Goal: Task Accomplishment & Management: Complete application form

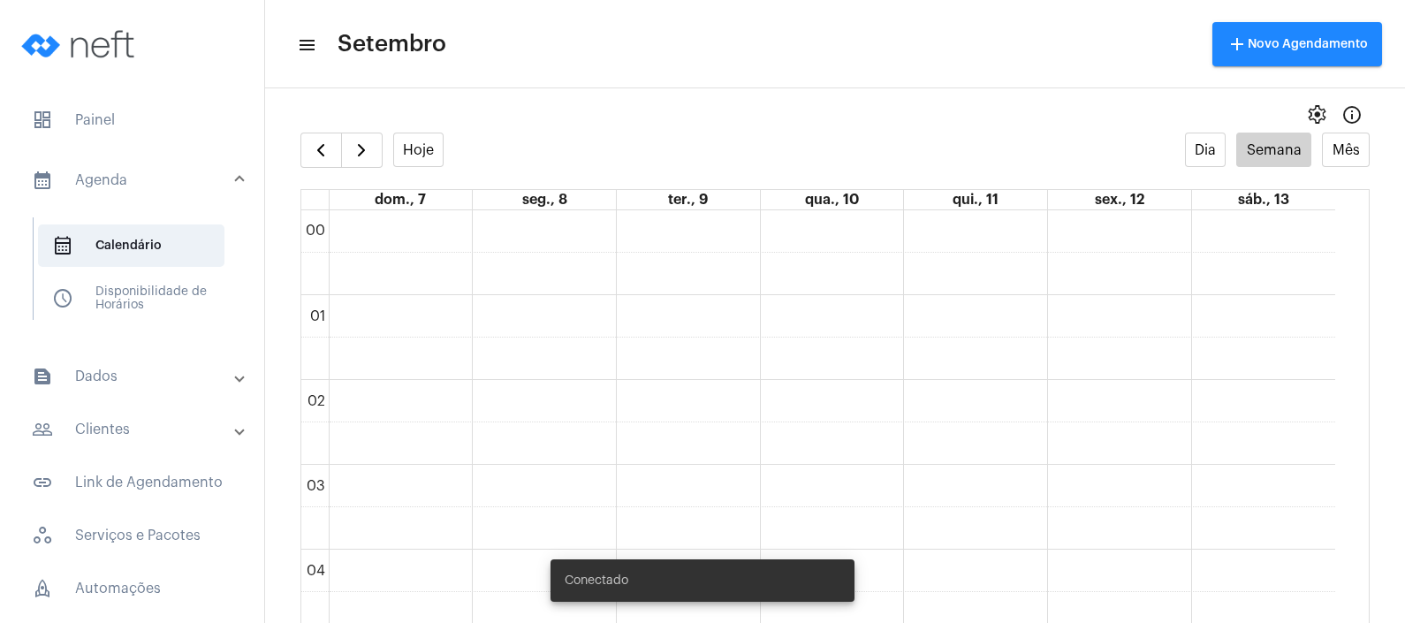
scroll to position [1034, 0]
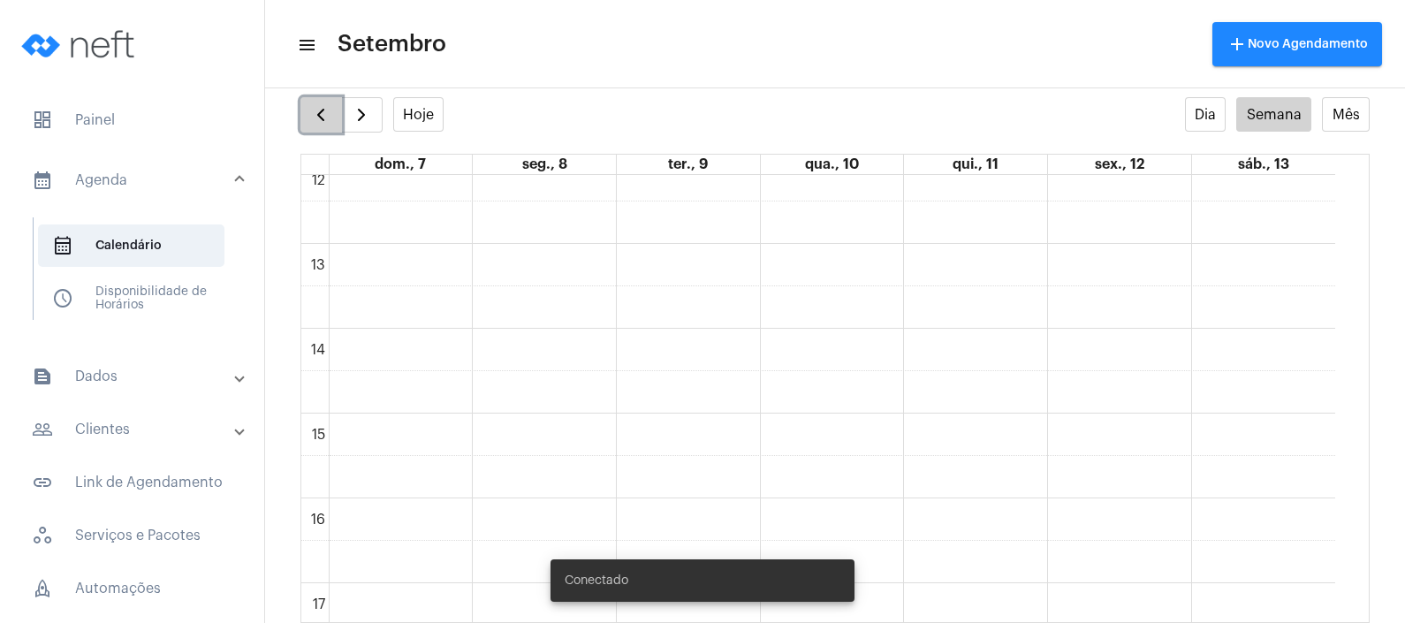
click at [327, 106] on span "button" at bounding box center [320, 114] width 21 height 21
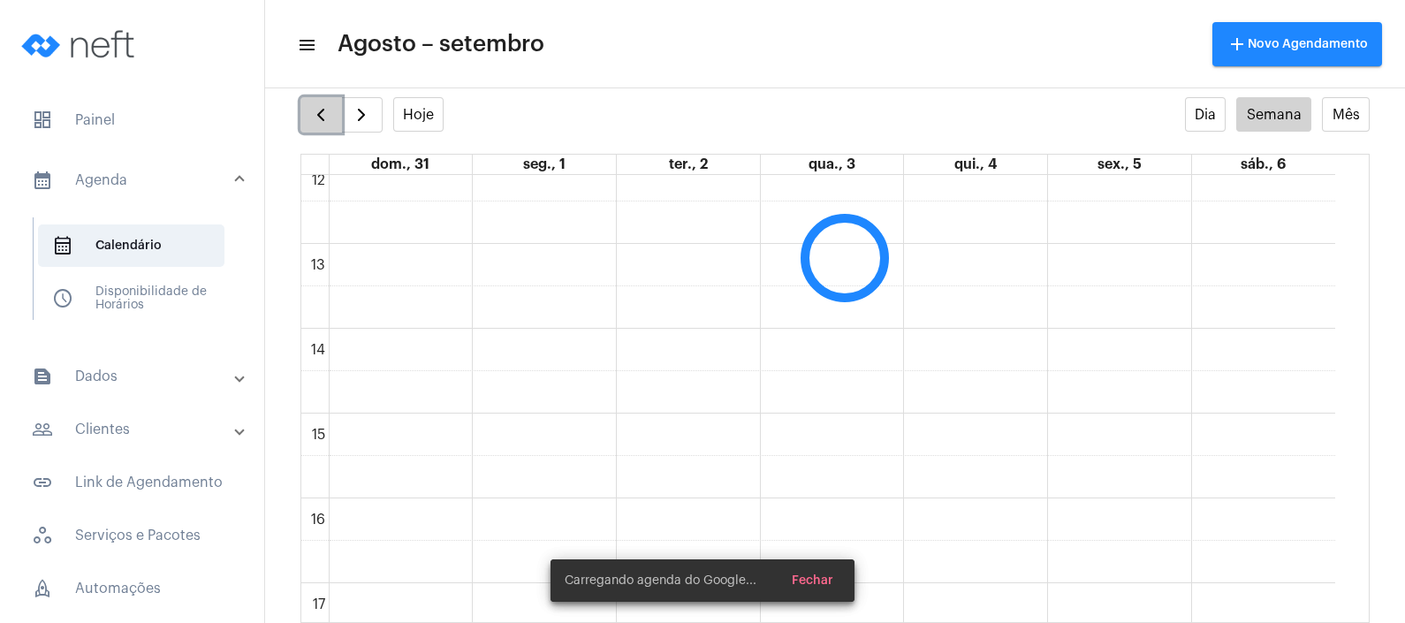
scroll to position [509, 0]
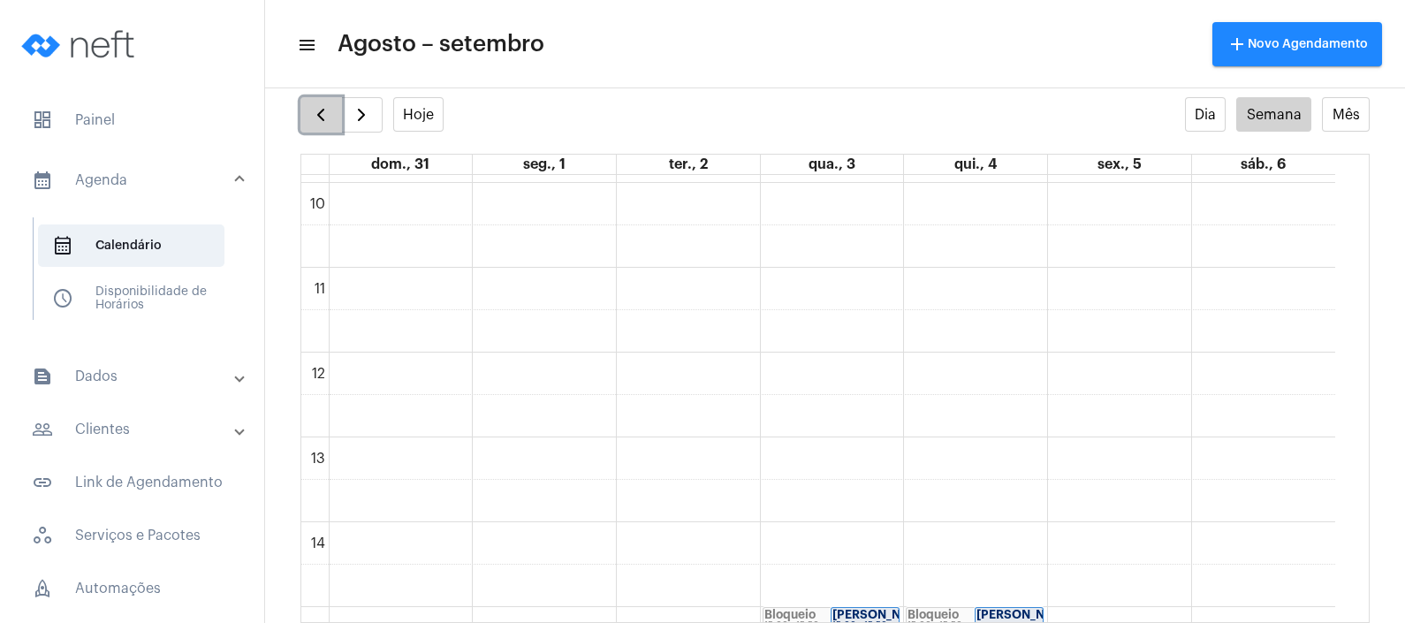
click at [327, 108] on span "button" at bounding box center [320, 114] width 21 height 21
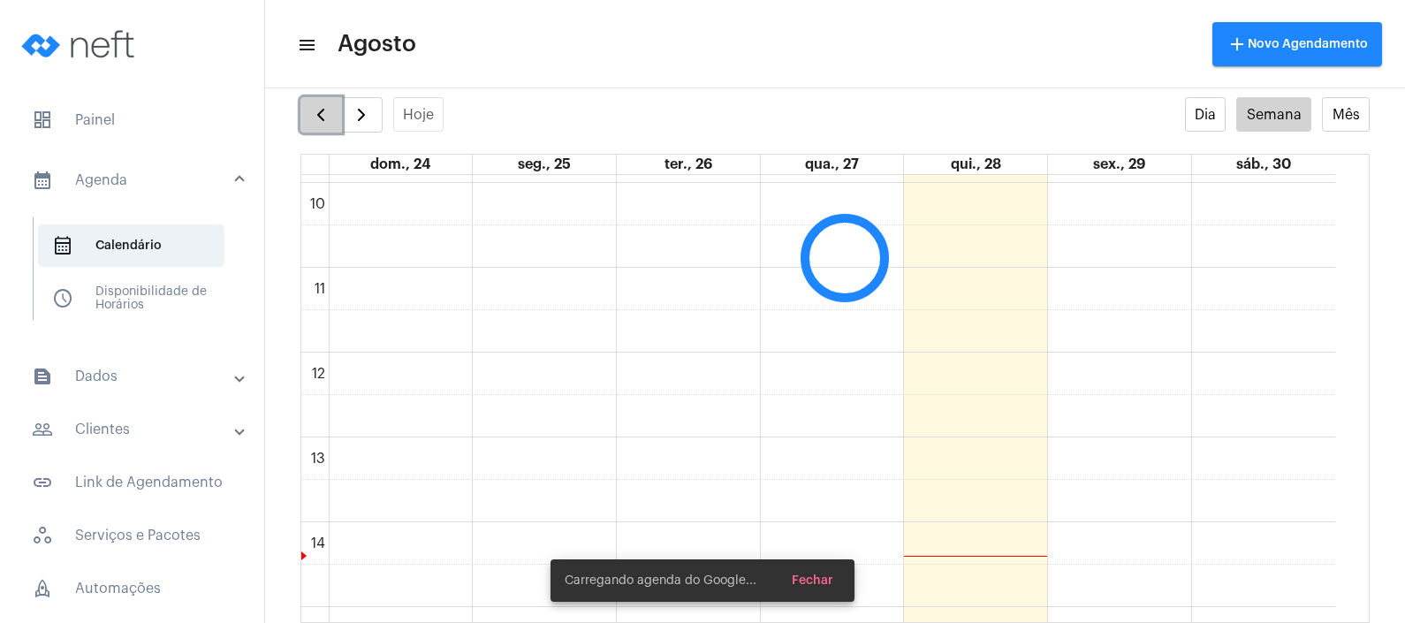
scroll to position [509, 0]
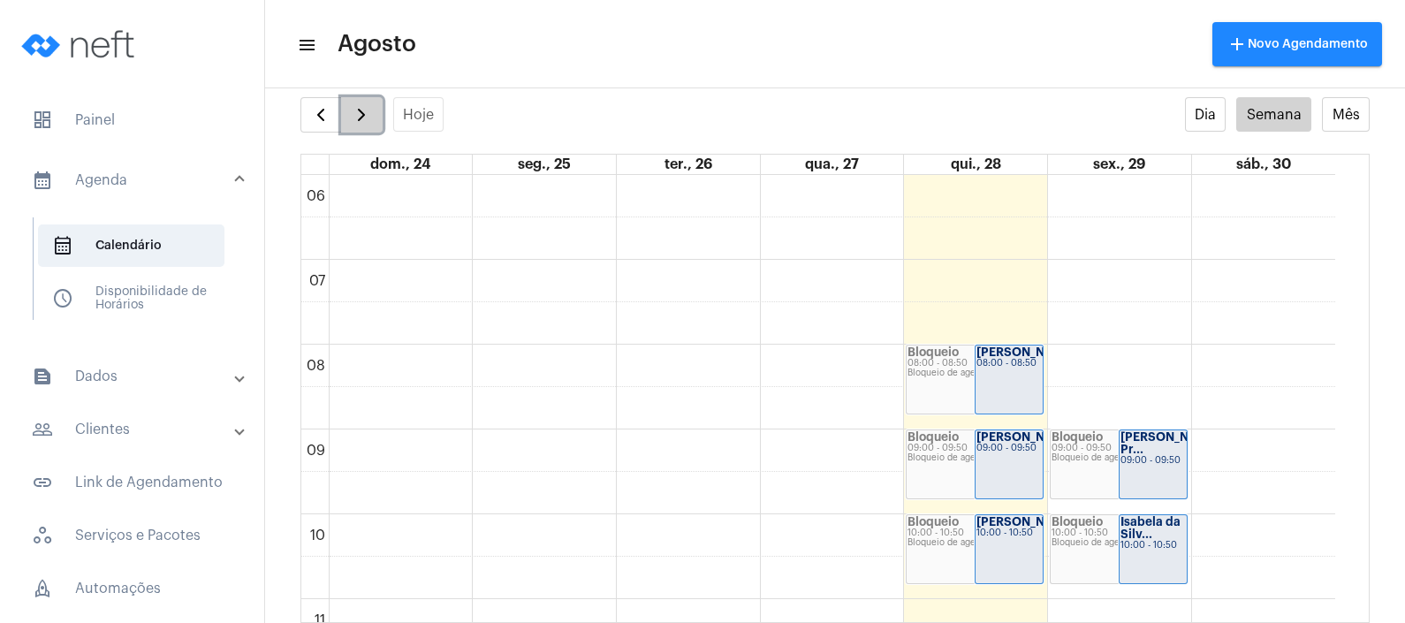
click at [353, 118] on span "button" at bounding box center [361, 114] width 21 height 21
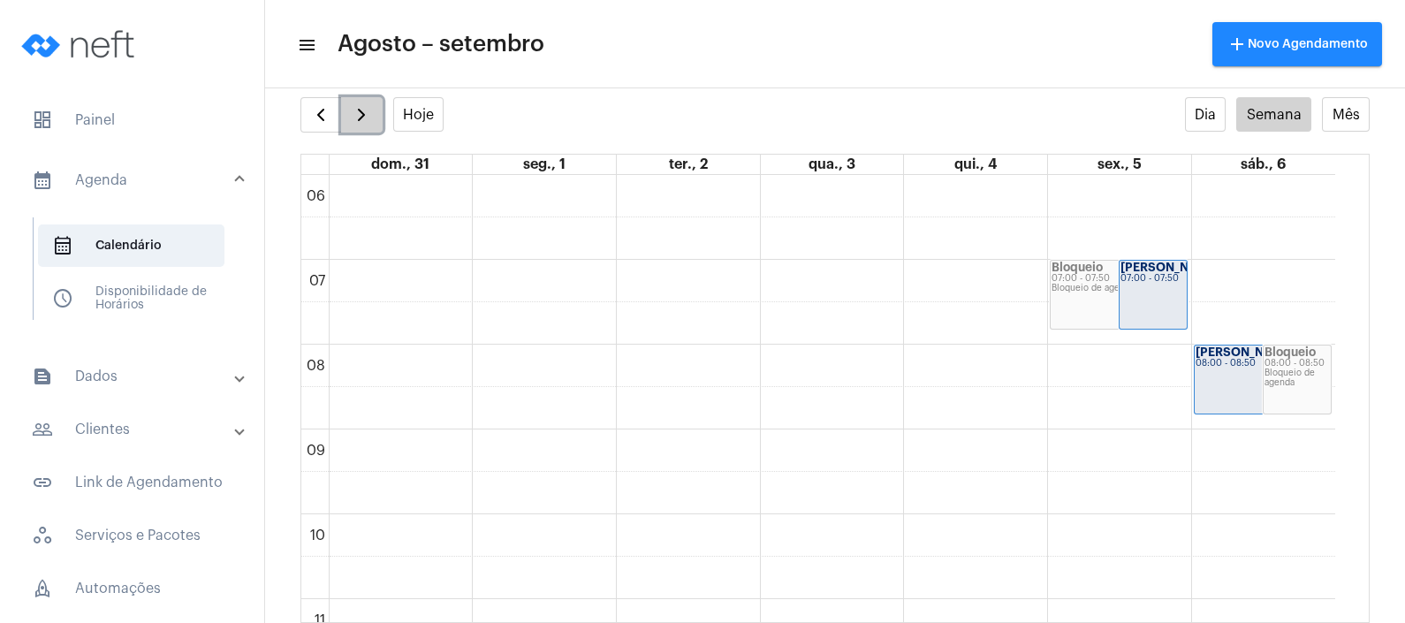
click at [353, 118] on span "button" at bounding box center [361, 114] width 21 height 21
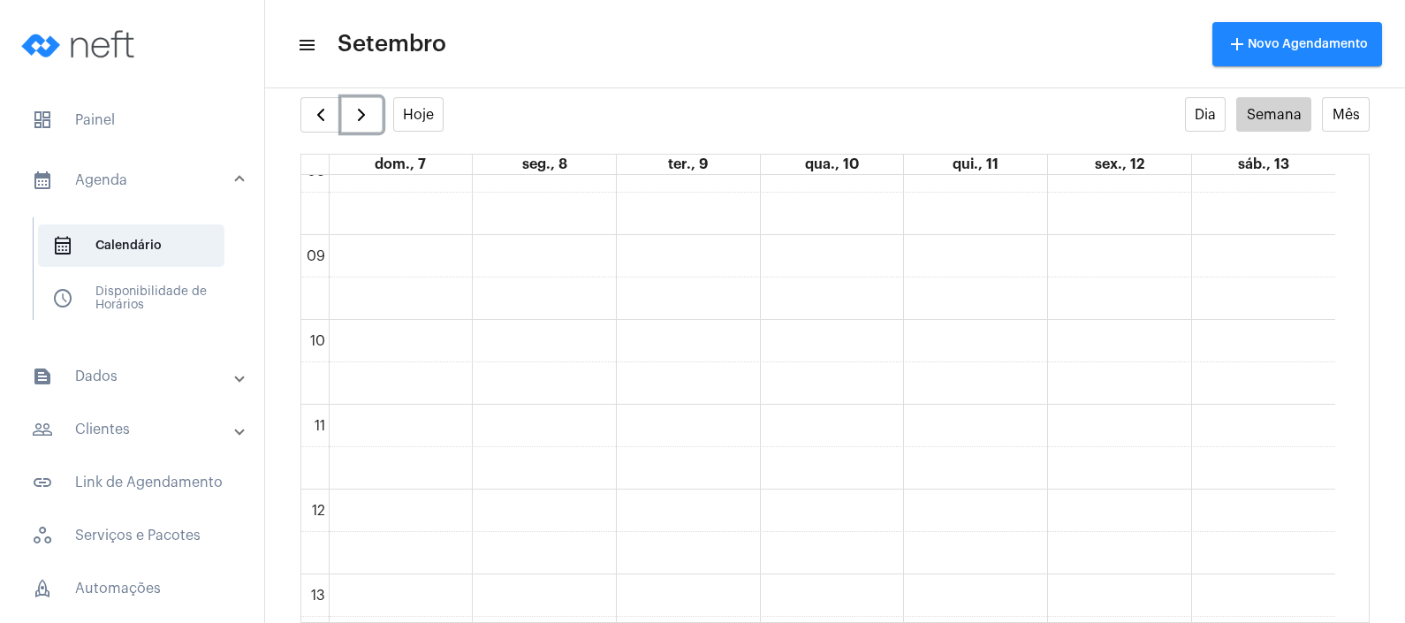
scroll to position [702, 0]
click at [333, 115] on button "button" at bounding box center [321, 114] width 42 height 35
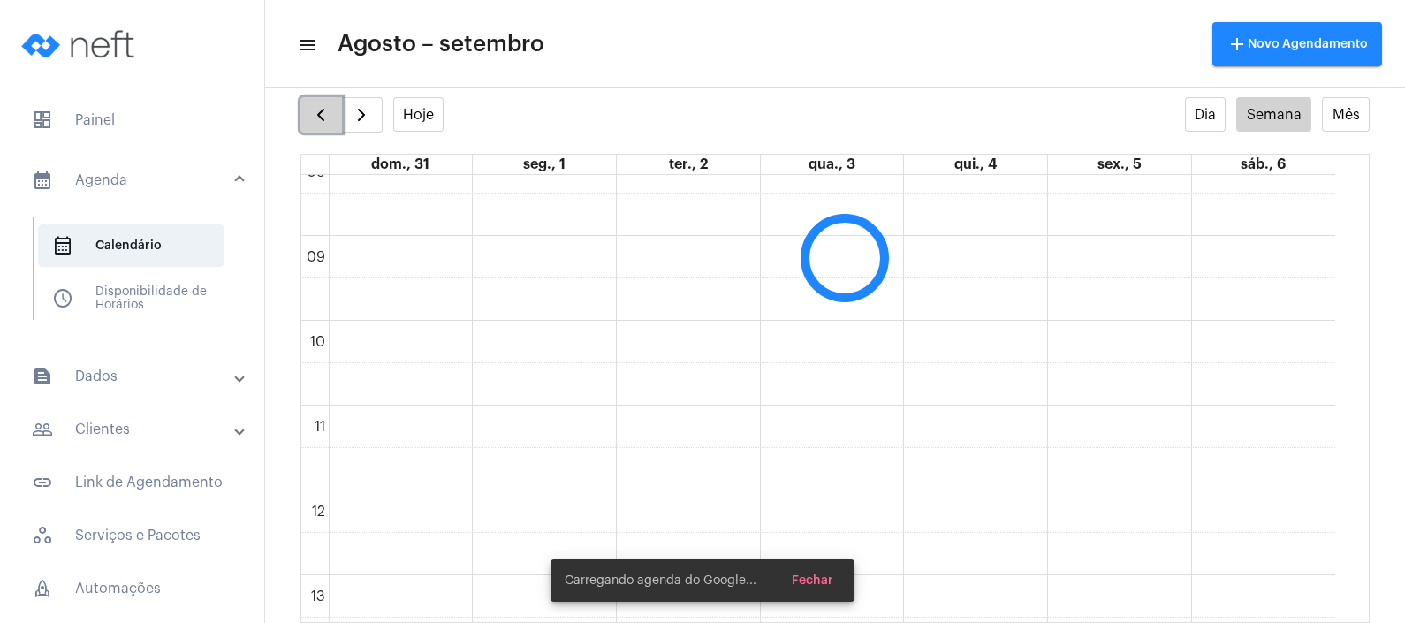
scroll to position [509, 0]
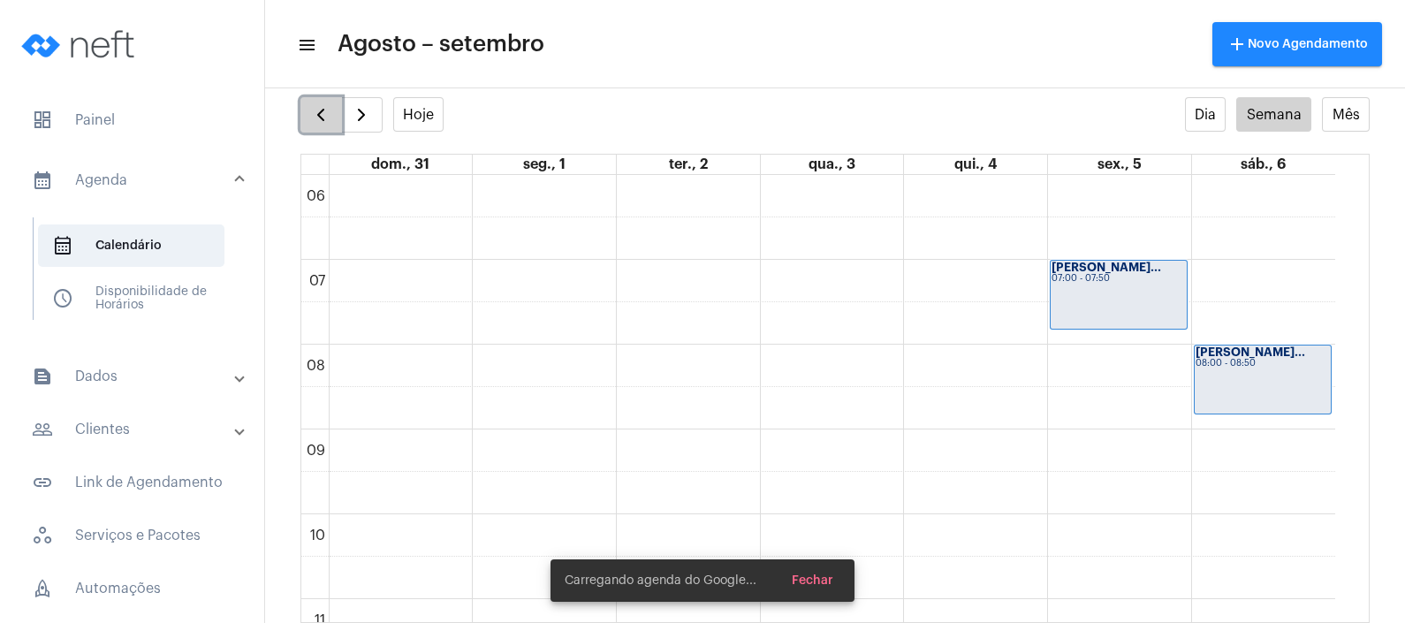
click at [333, 115] on button "button" at bounding box center [321, 114] width 42 height 35
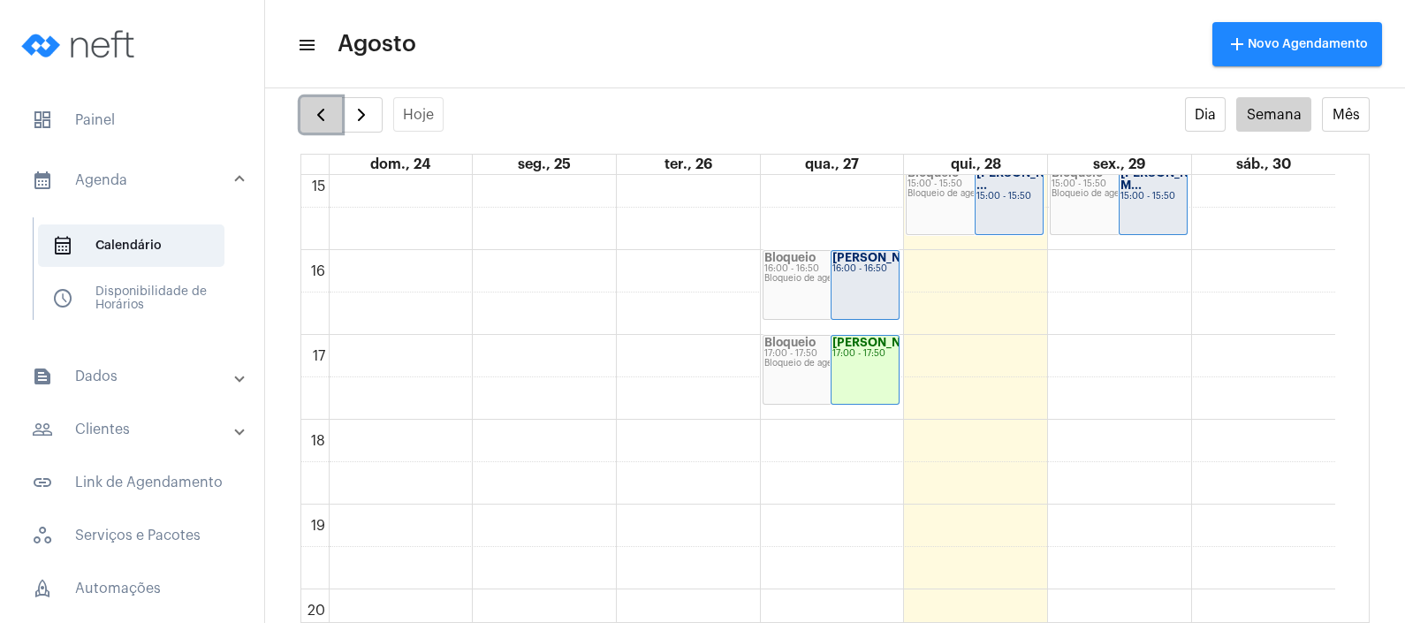
click at [308, 112] on button "button" at bounding box center [321, 114] width 42 height 35
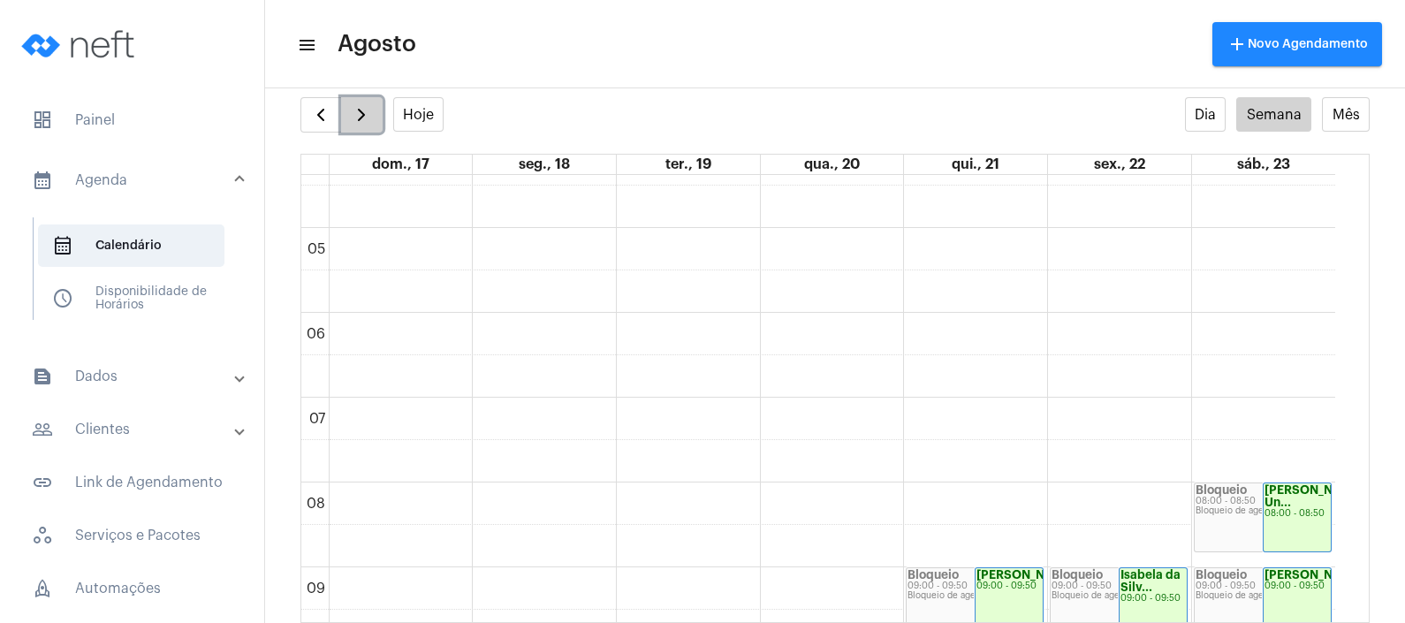
click at [371, 110] on button "button" at bounding box center [362, 114] width 42 height 35
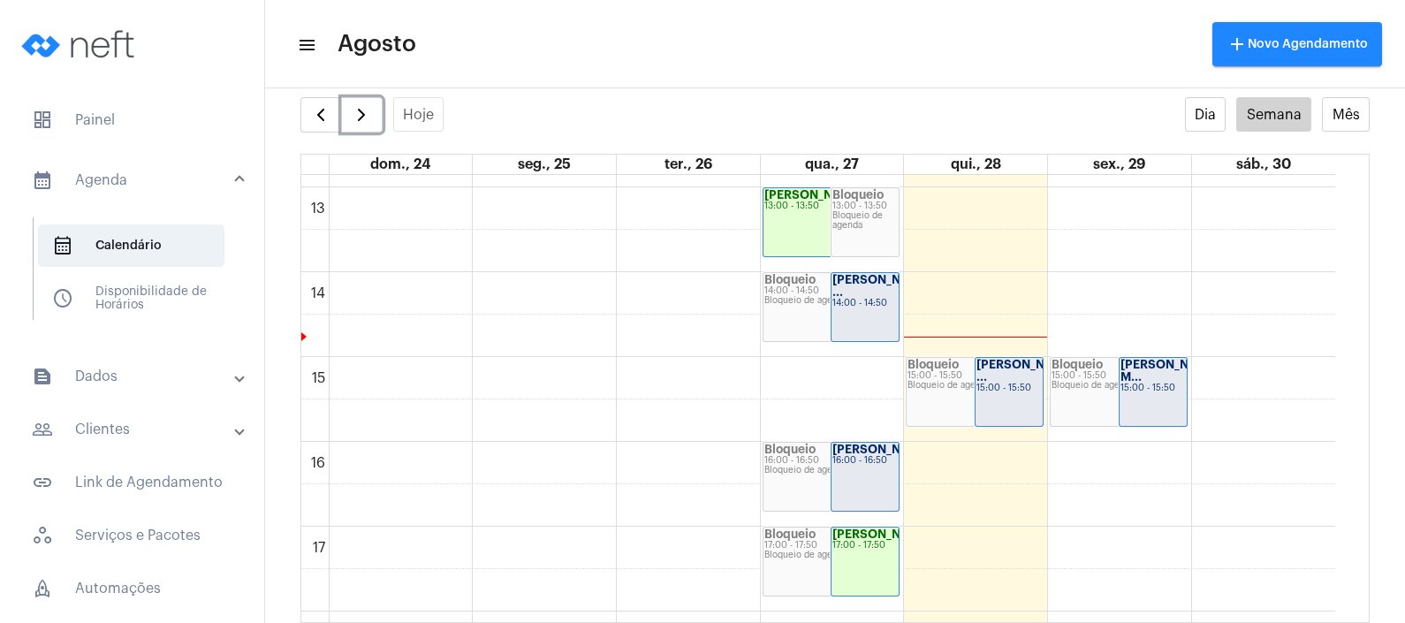
scroll to position [1061, 0]
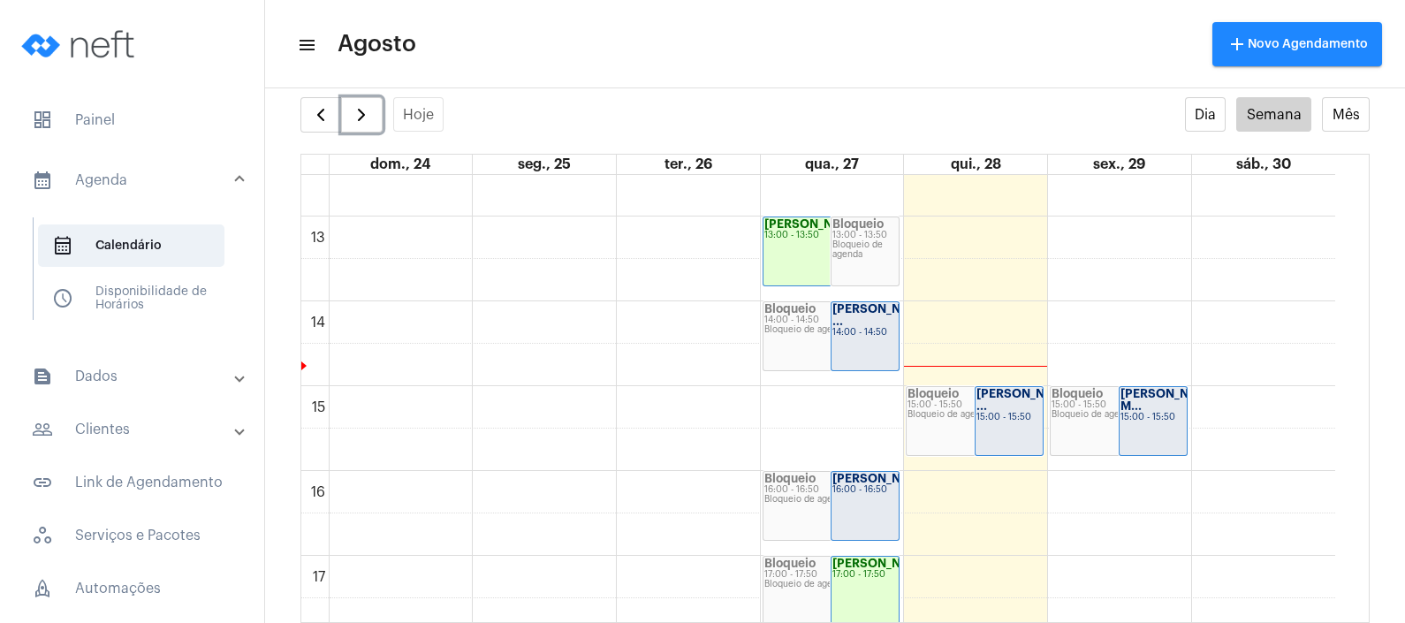
click at [861, 326] on strong "[PERSON_NAME] ..." at bounding box center [881, 315] width 99 height 24
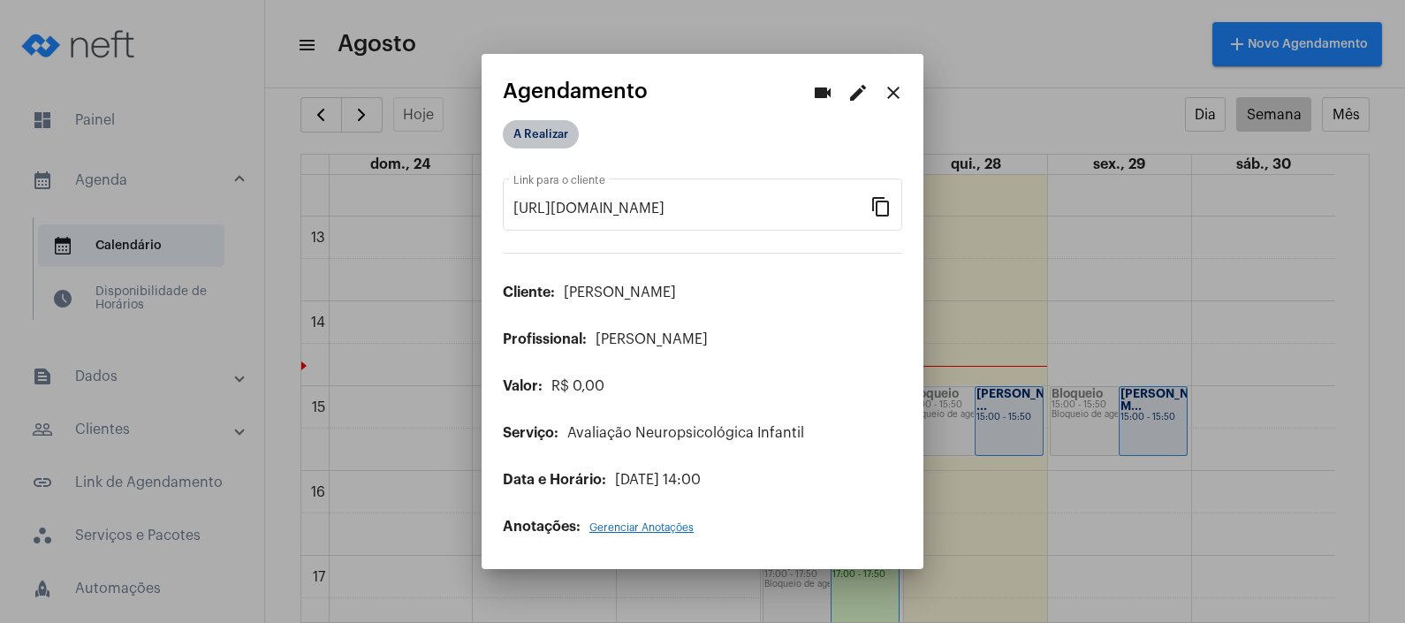
click at [545, 132] on mat-chip "A Realizar" at bounding box center [541, 134] width 76 height 28
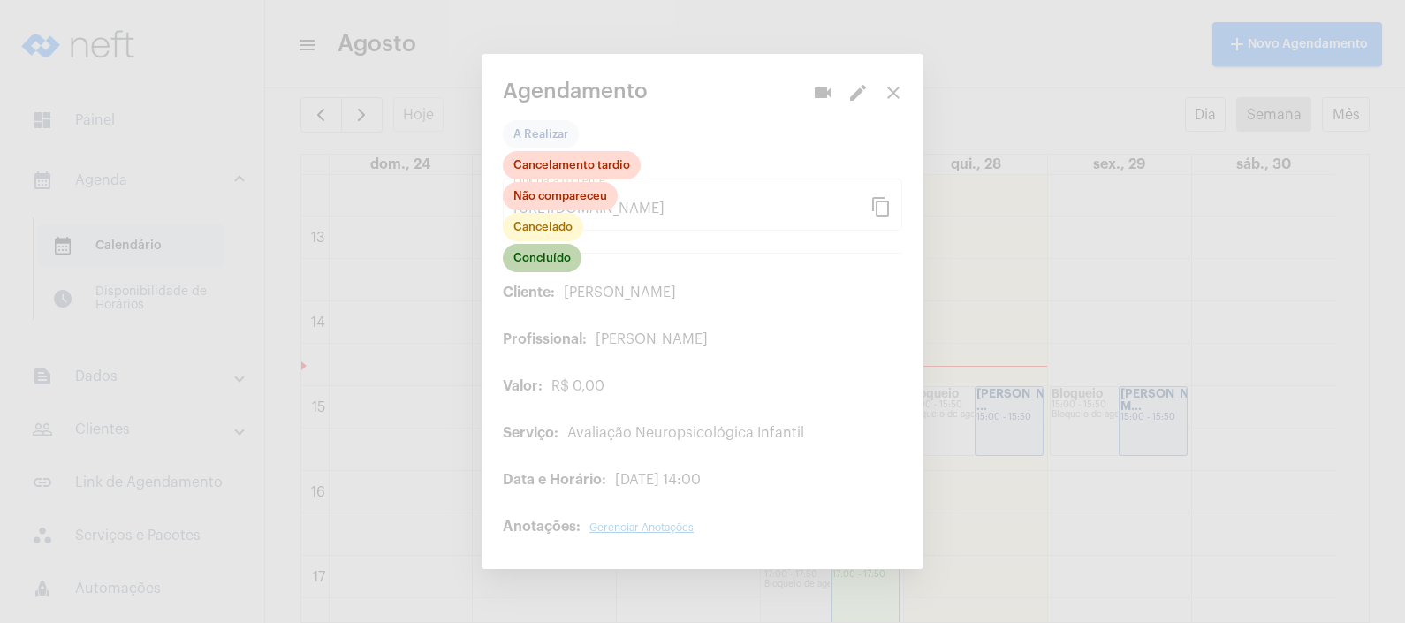
click at [550, 255] on mat-chip "Concluído" at bounding box center [542, 258] width 79 height 28
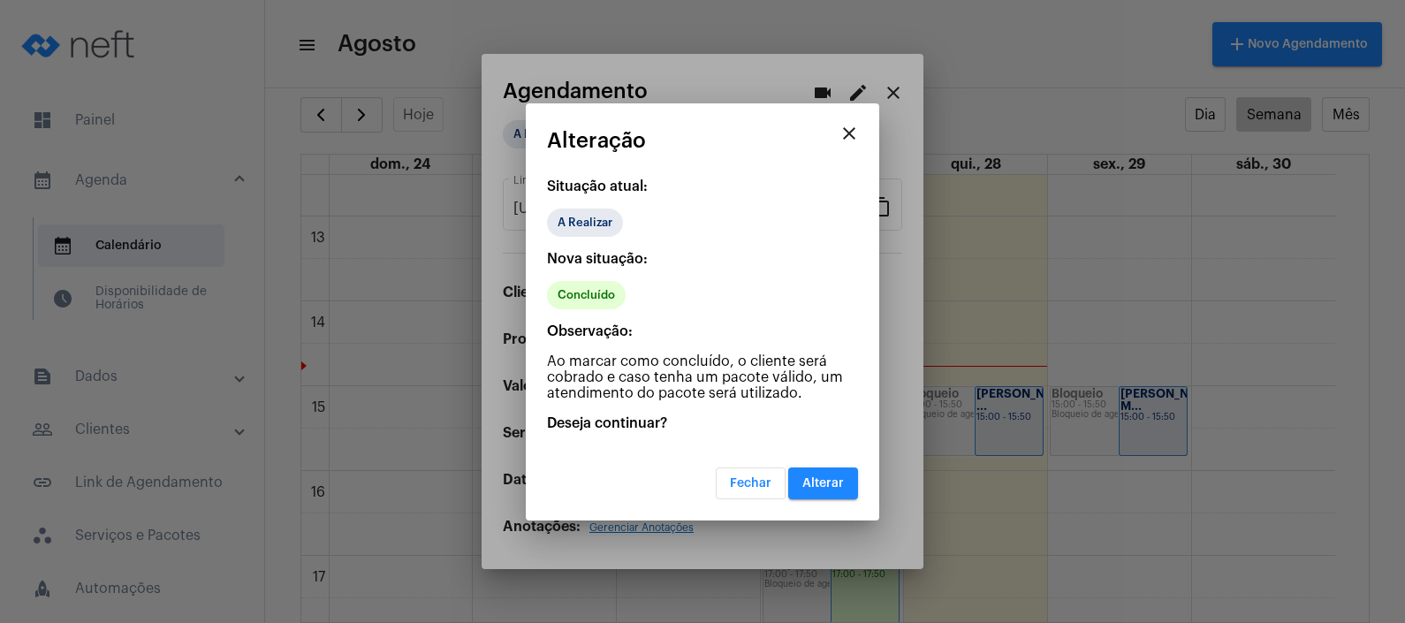
click at [826, 485] on span "Alterar" at bounding box center [823, 483] width 42 height 12
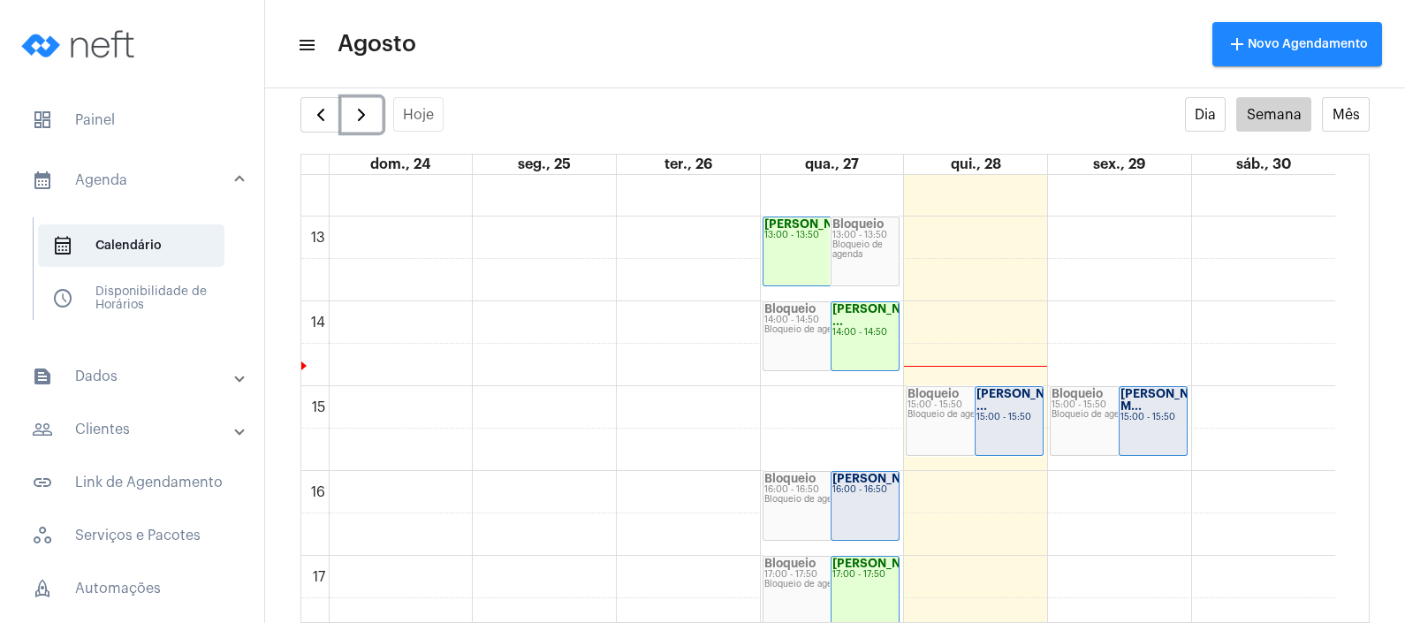
click at [812, 473] on strong "Bloqueio" at bounding box center [789, 478] width 51 height 11
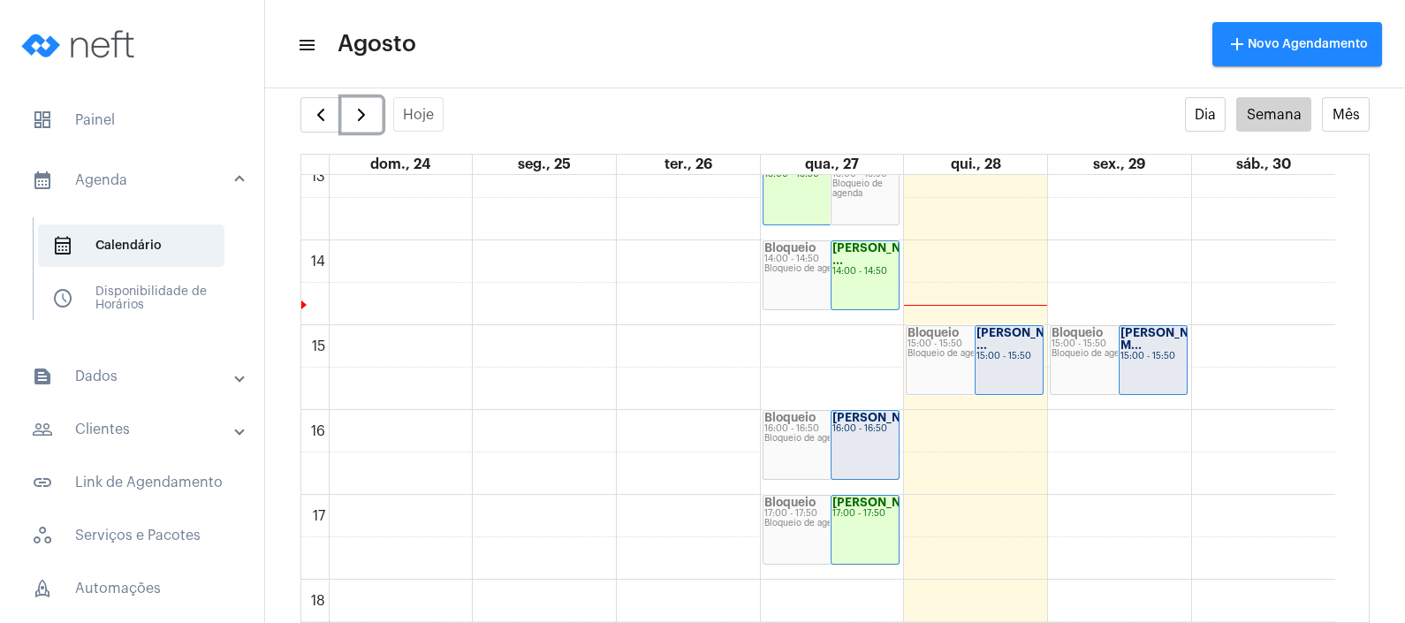
scroll to position [1172, 0]
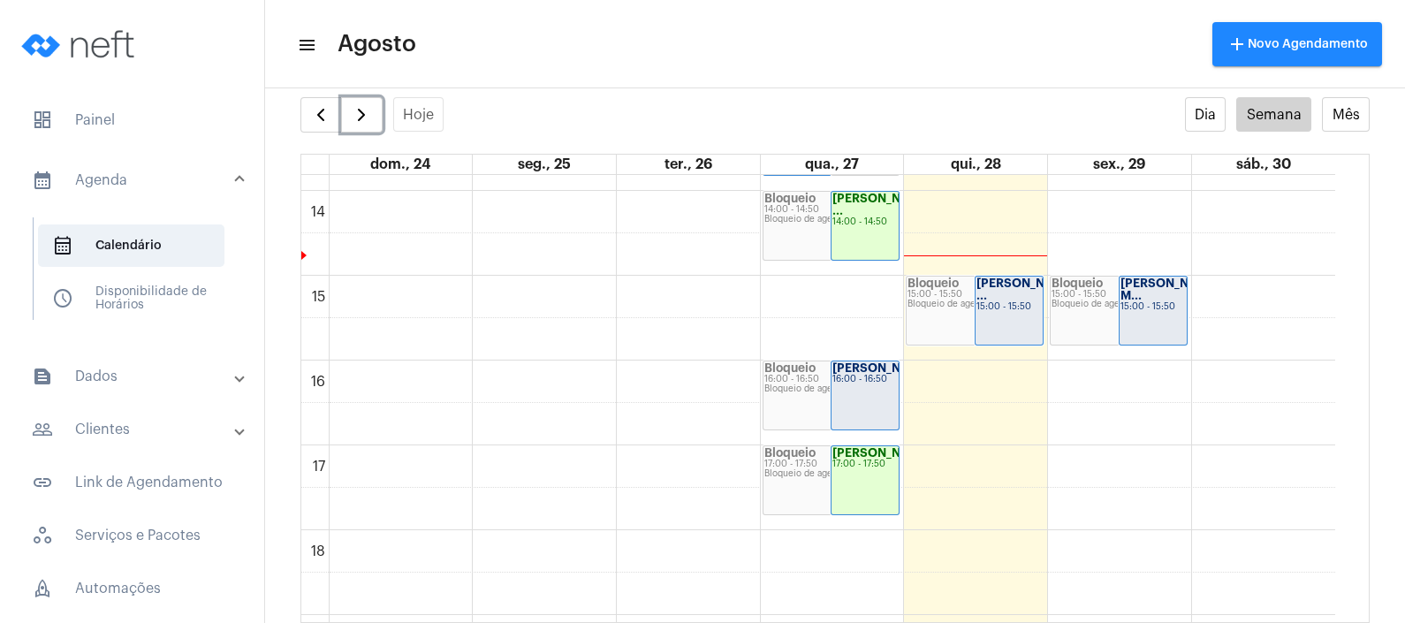
click at [842, 405] on div "[PERSON_NAME]... 16:00 - 16:50" at bounding box center [864, 395] width 67 height 68
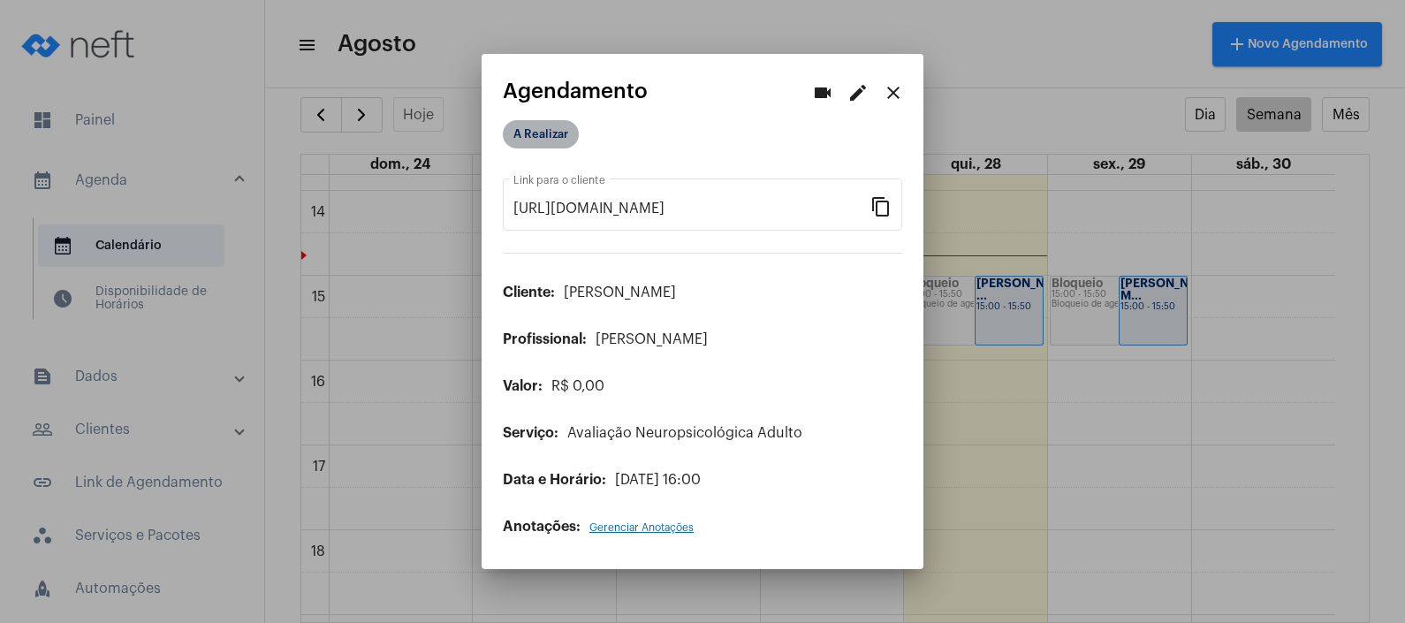
click at [561, 136] on mat-chip "A Realizar" at bounding box center [541, 134] width 76 height 28
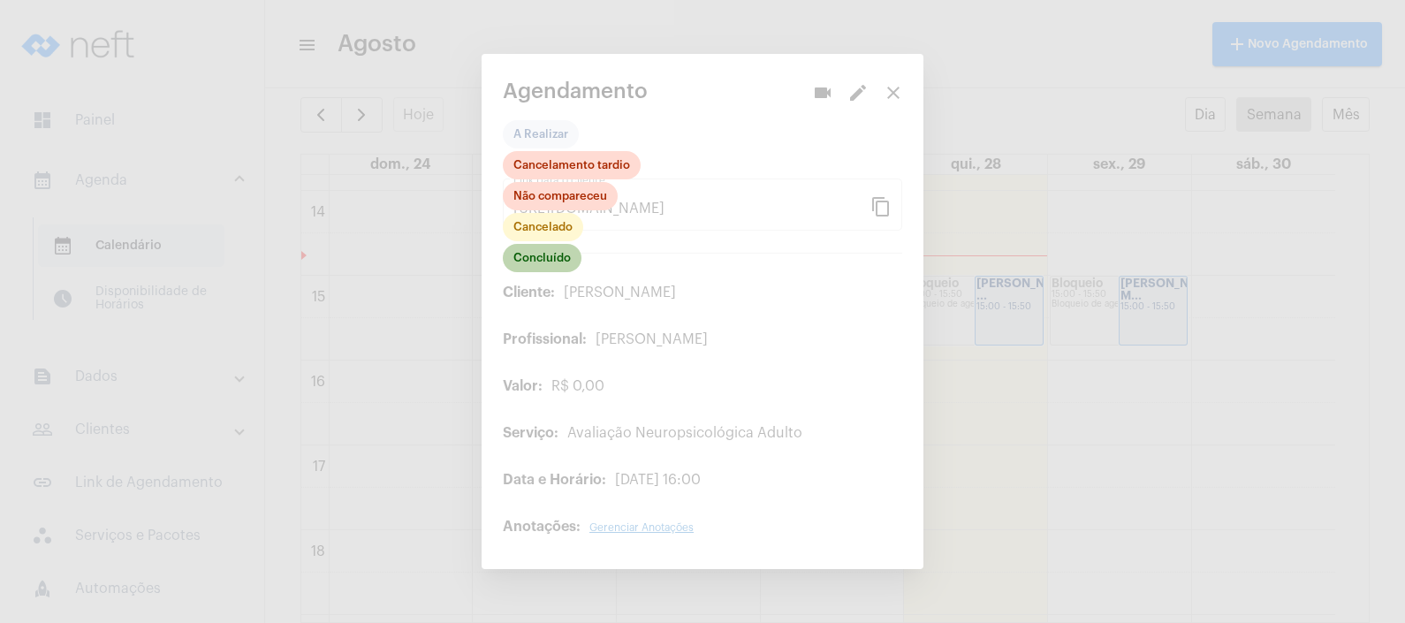
click at [565, 262] on mat-chip "Concluído" at bounding box center [542, 258] width 79 height 28
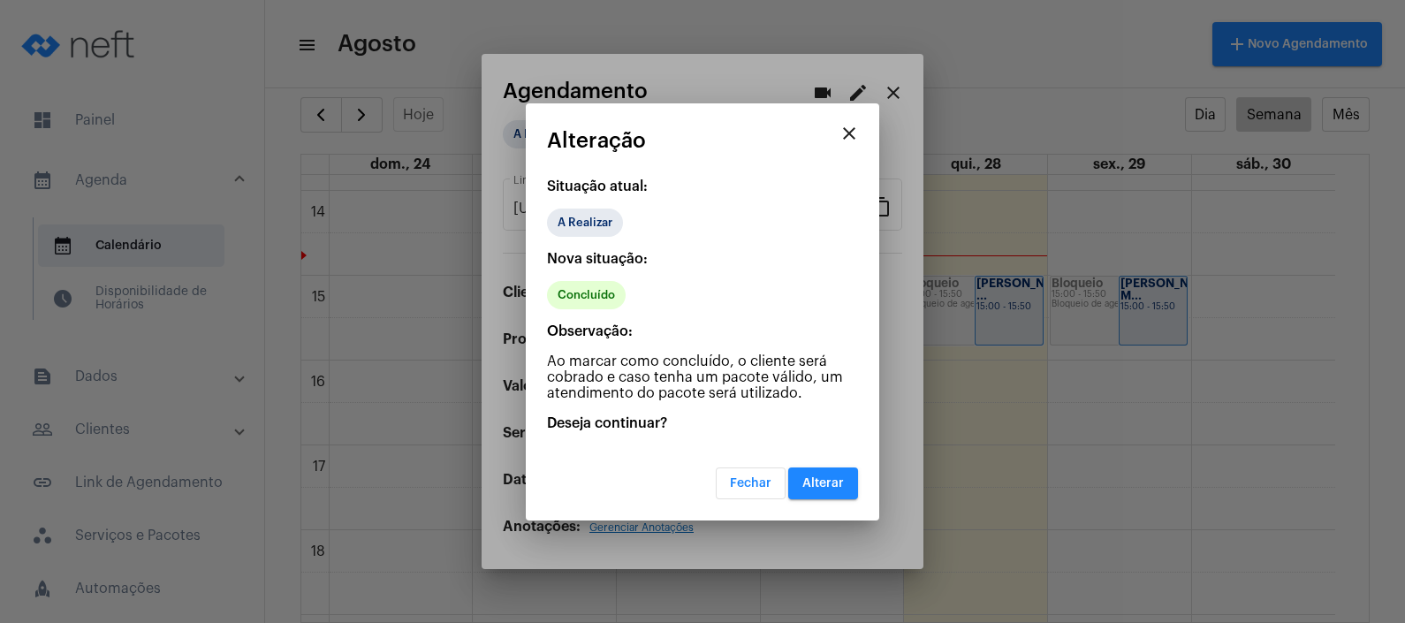
click at [820, 481] on span "Alterar" at bounding box center [823, 483] width 42 height 12
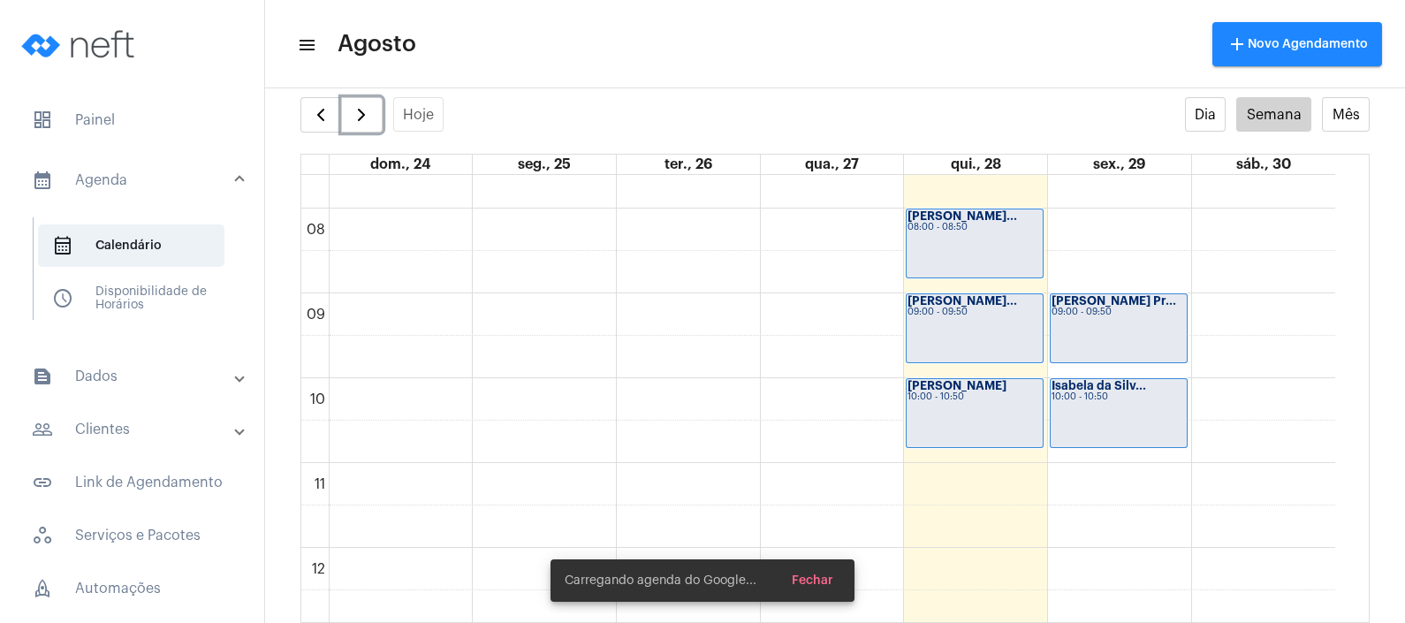
scroll to position [619, 0]
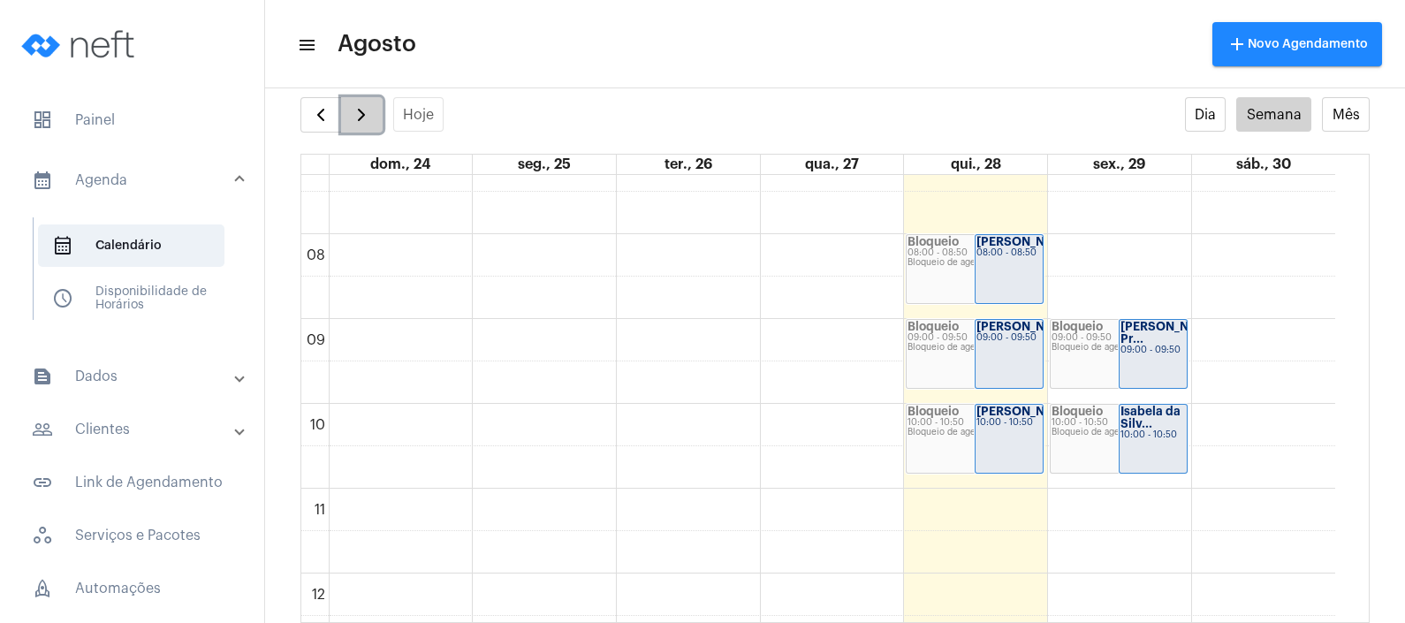
click at [367, 101] on button "button" at bounding box center [362, 114] width 42 height 35
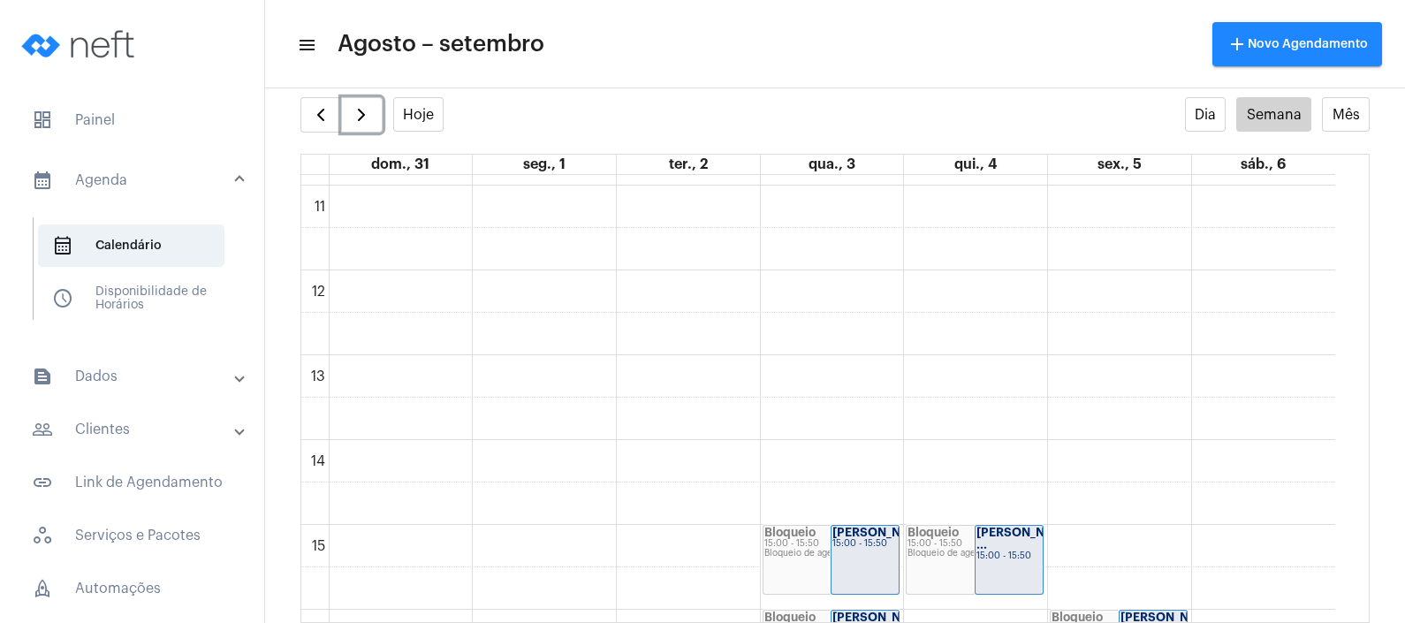
scroll to position [951, 0]
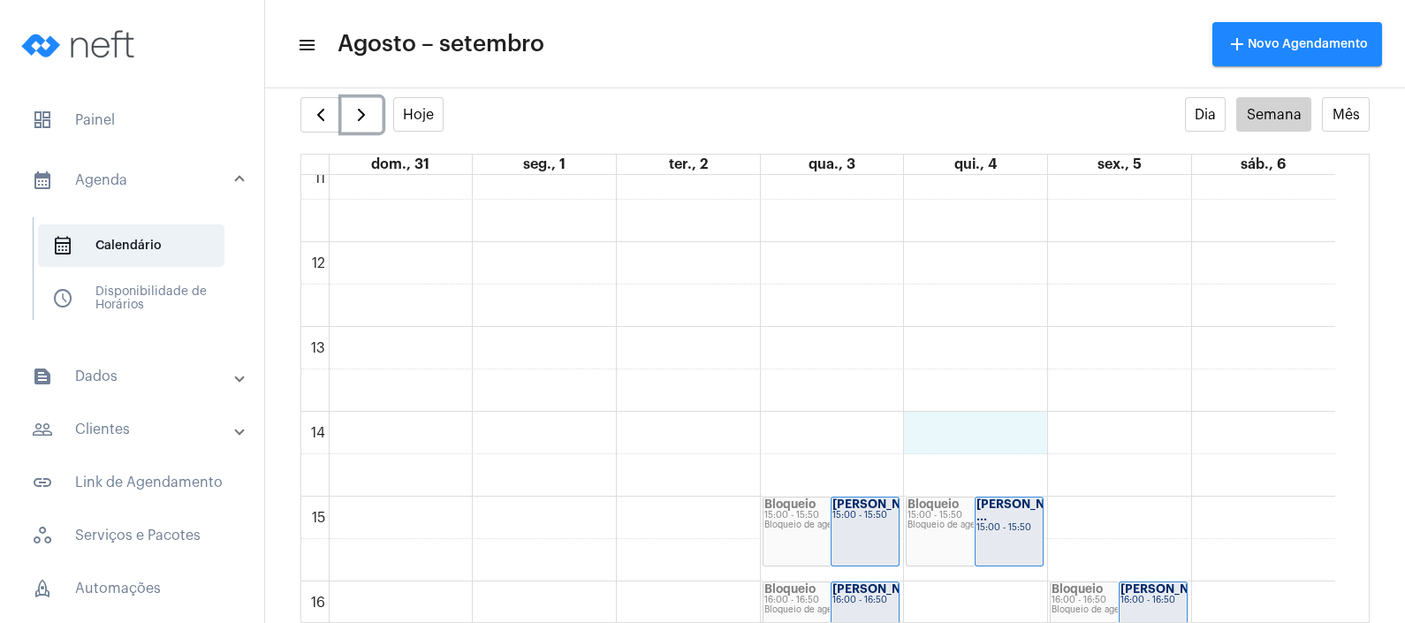
click at [972, 433] on div "00 01 02 03 04 05 06 07 08 09 10 11 12 13 14 15 16 17 18 19 20 21 22 23 Bloquei…" at bounding box center [818, 242] width 1034 height 2036
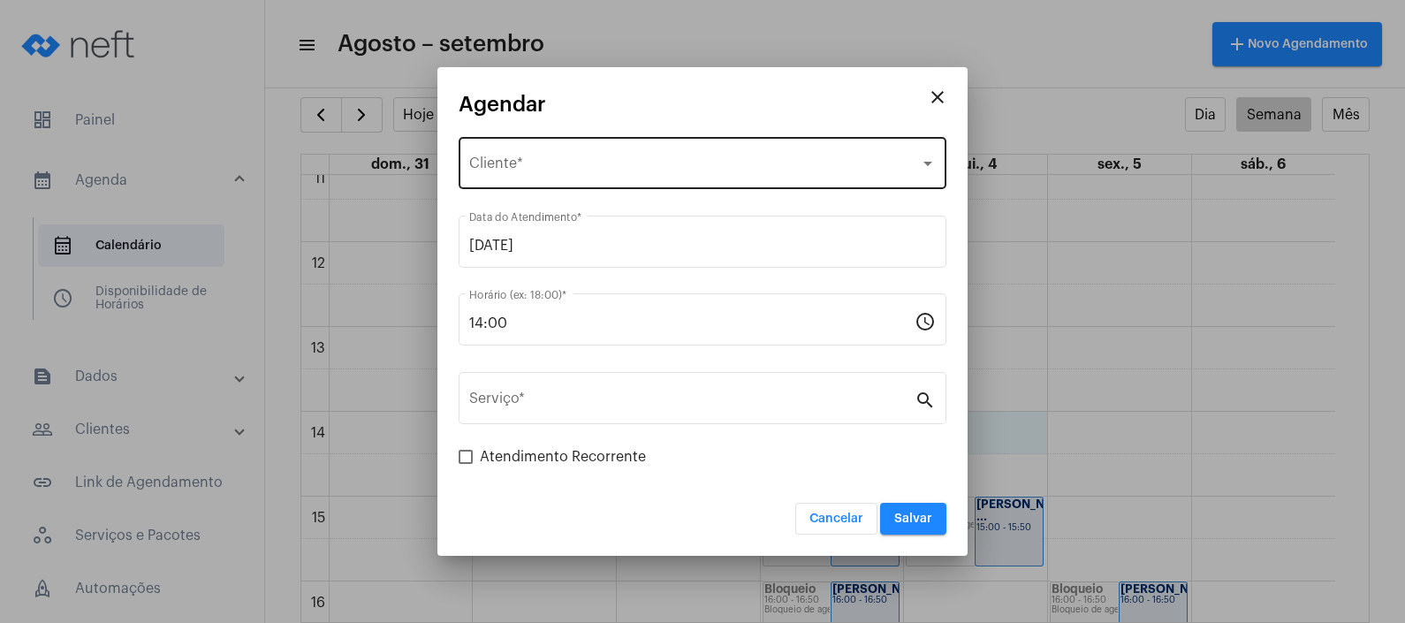
click at [638, 157] on div "Selecione o Cliente Cliente *" at bounding box center [702, 161] width 466 height 56
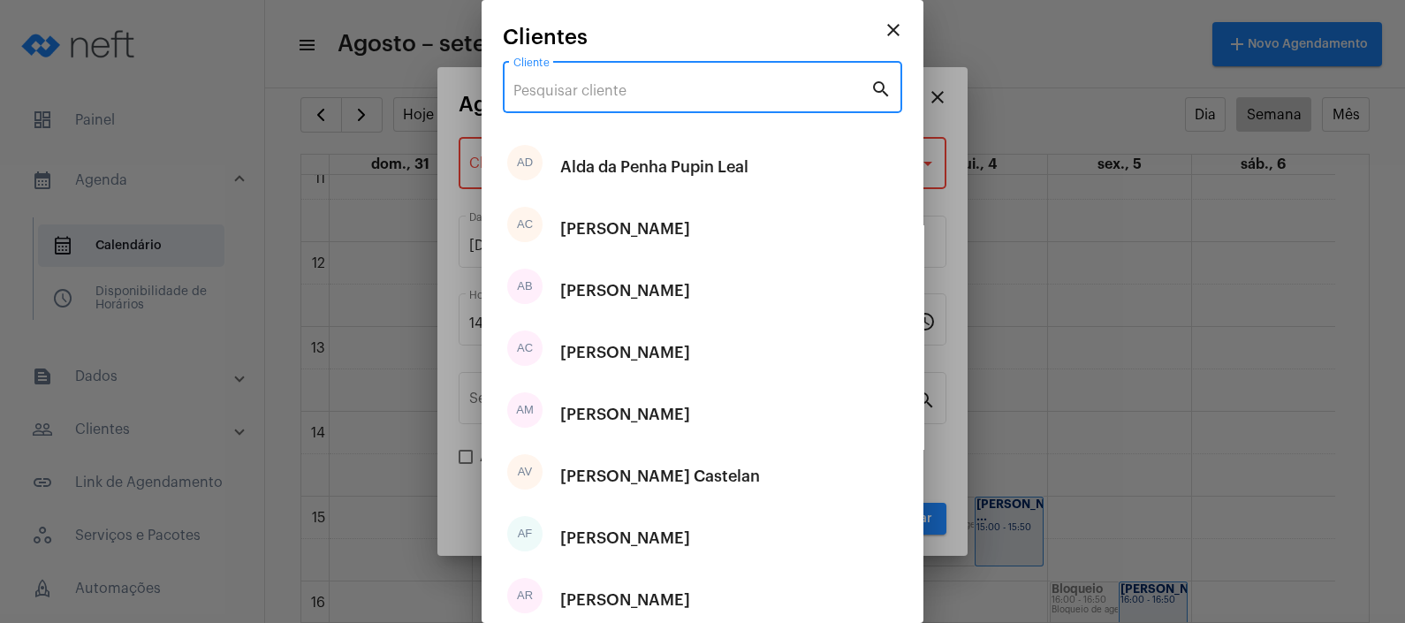
click at [602, 90] on input "Cliente" at bounding box center [691, 91] width 357 height 16
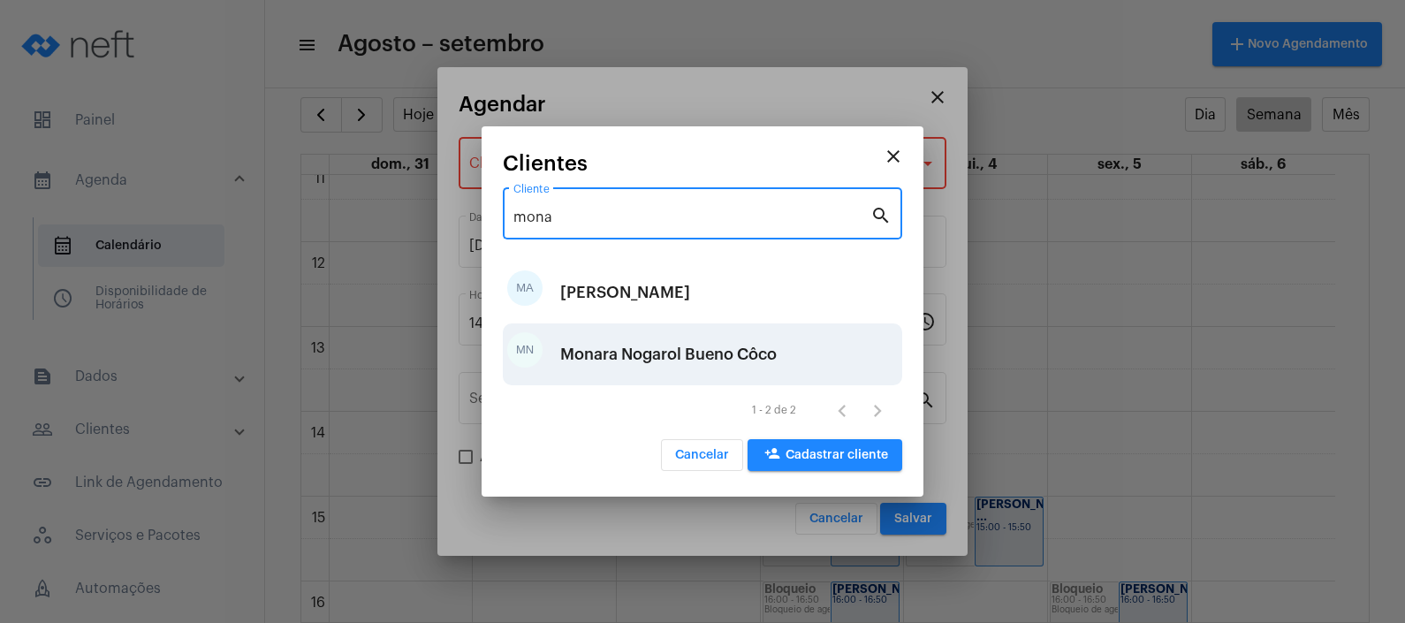
type input "mona"
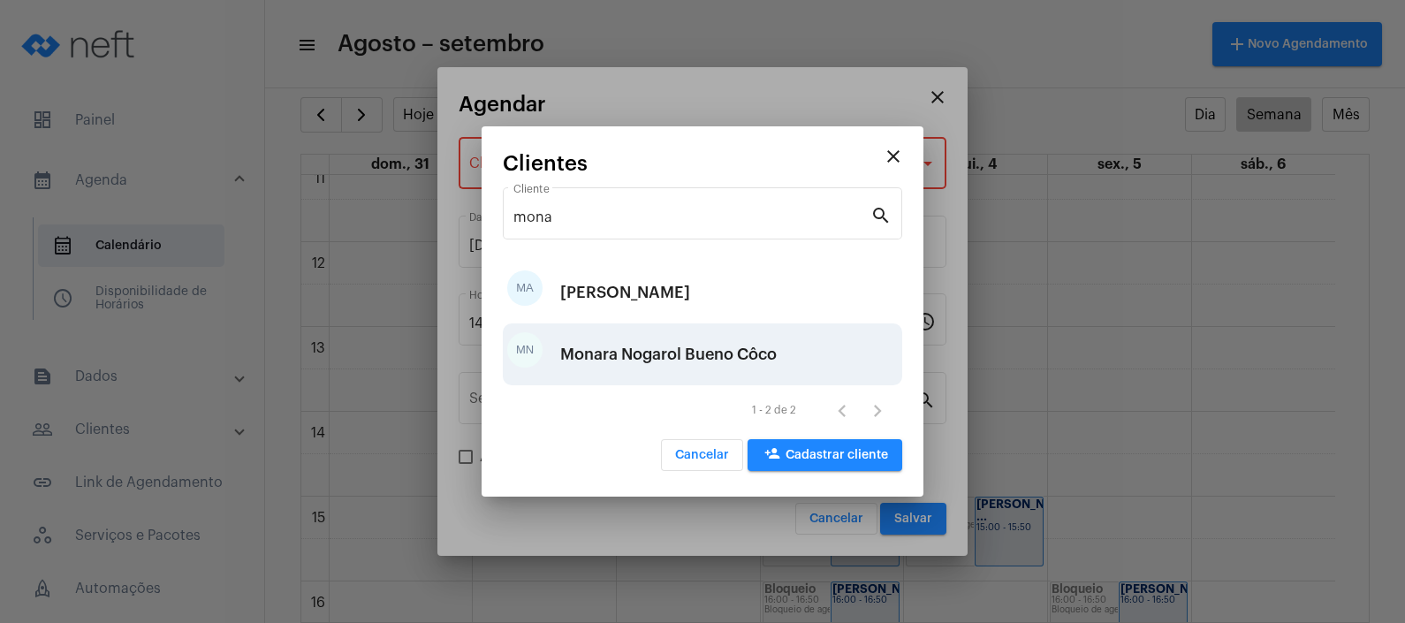
click at [623, 356] on div "Monara Nogarol Bueno Côco" at bounding box center [668, 354] width 216 height 53
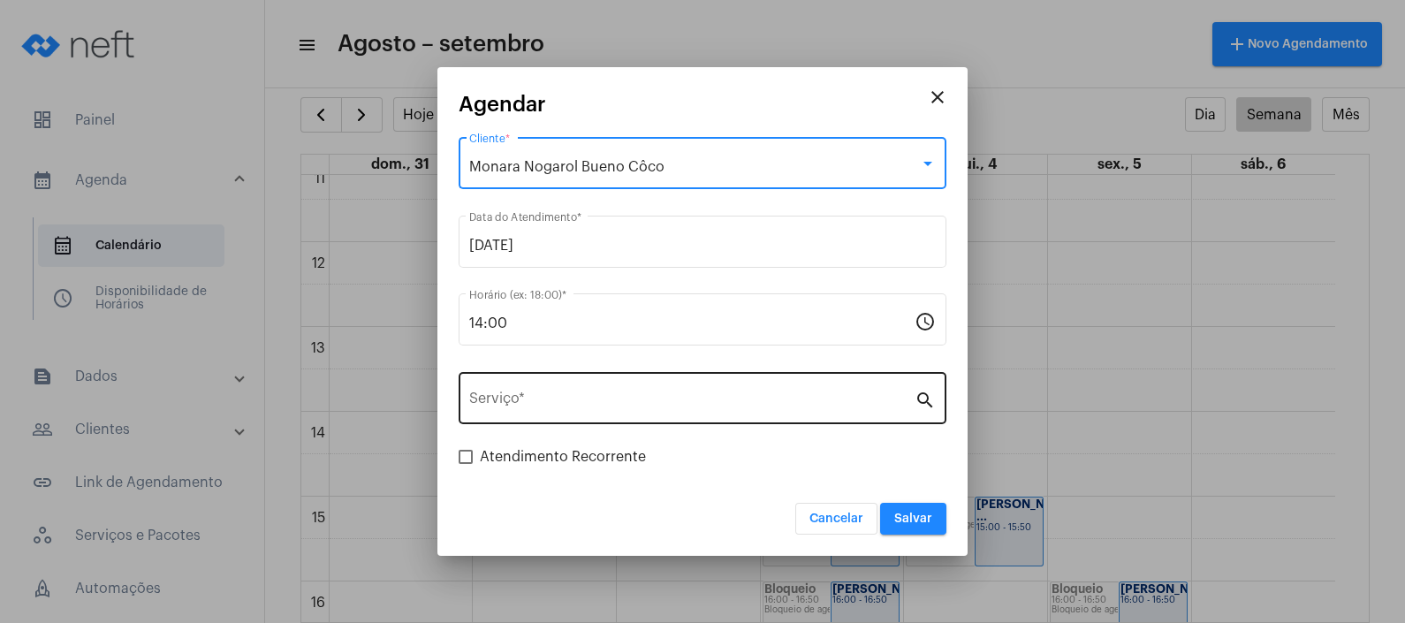
click at [608, 382] on div "Serviço *" at bounding box center [691, 396] width 445 height 56
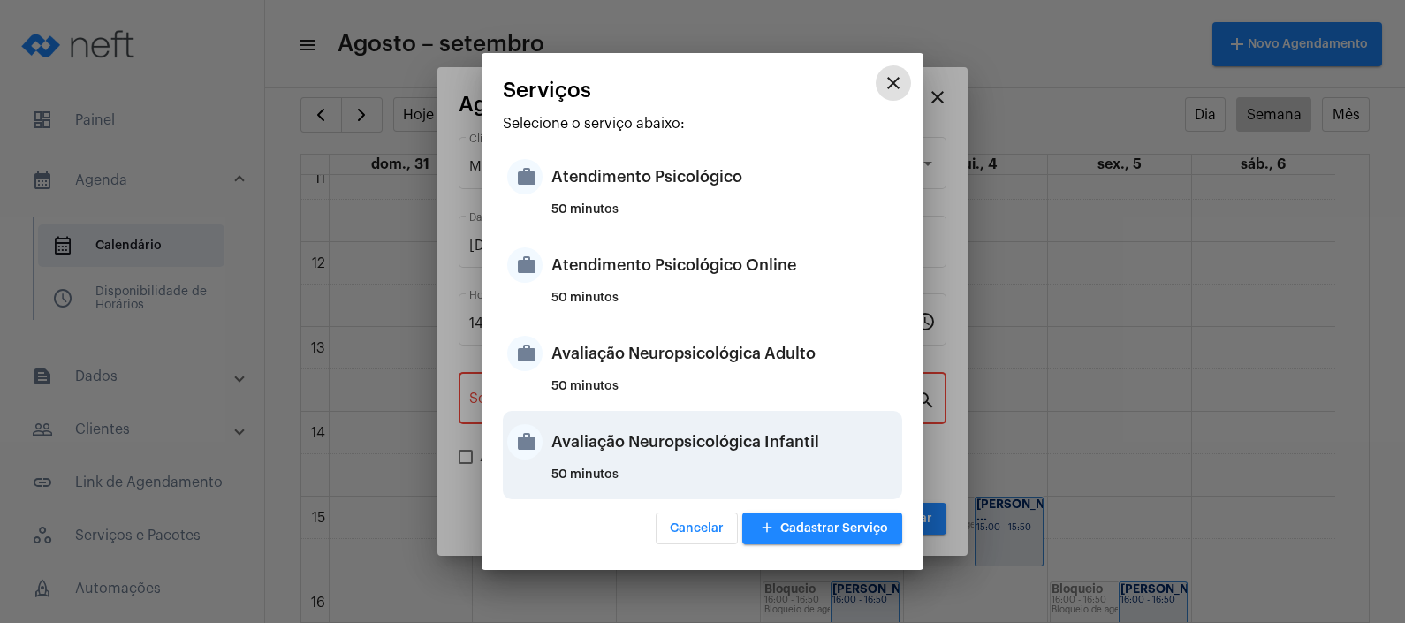
click at [664, 426] on div "Avaliação Neuropsicológica Infantil" at bounding box center [724, 441] width 346 height 53
type input "Avaliação Neuropsicológica Infantil"
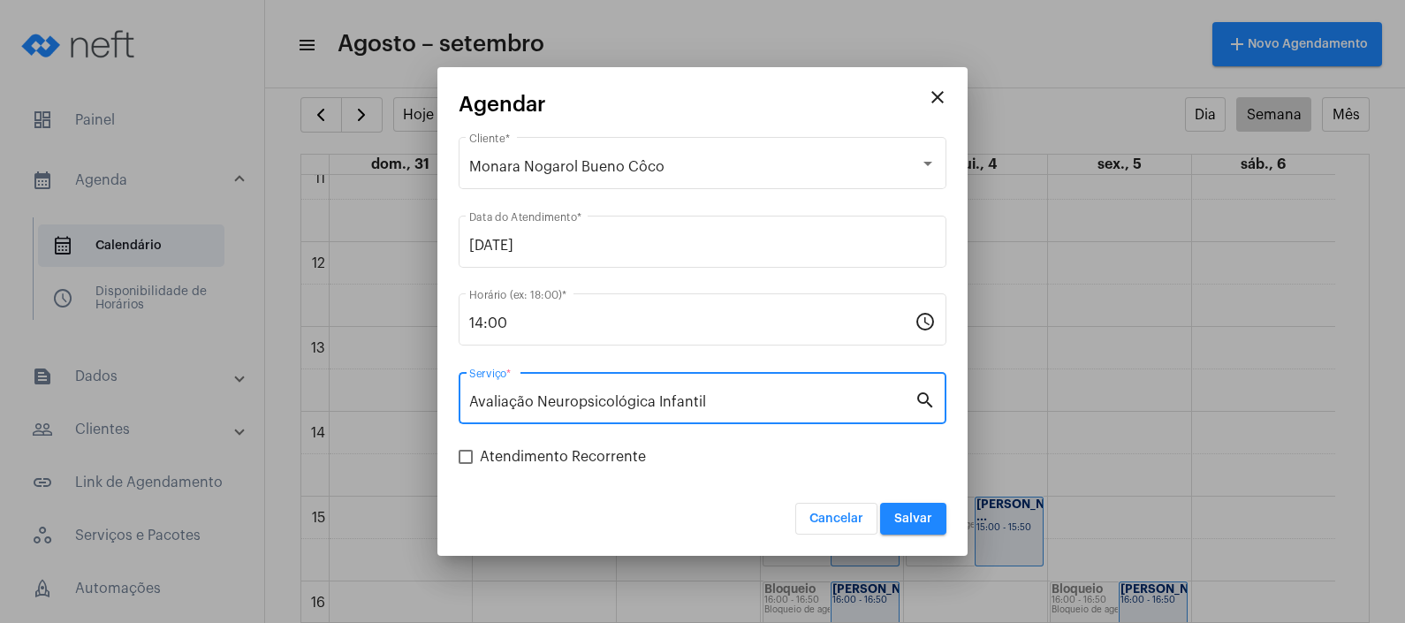
click at [908, 524] on span "Salvar" at bounding box center [913, 518] width 38 height 12
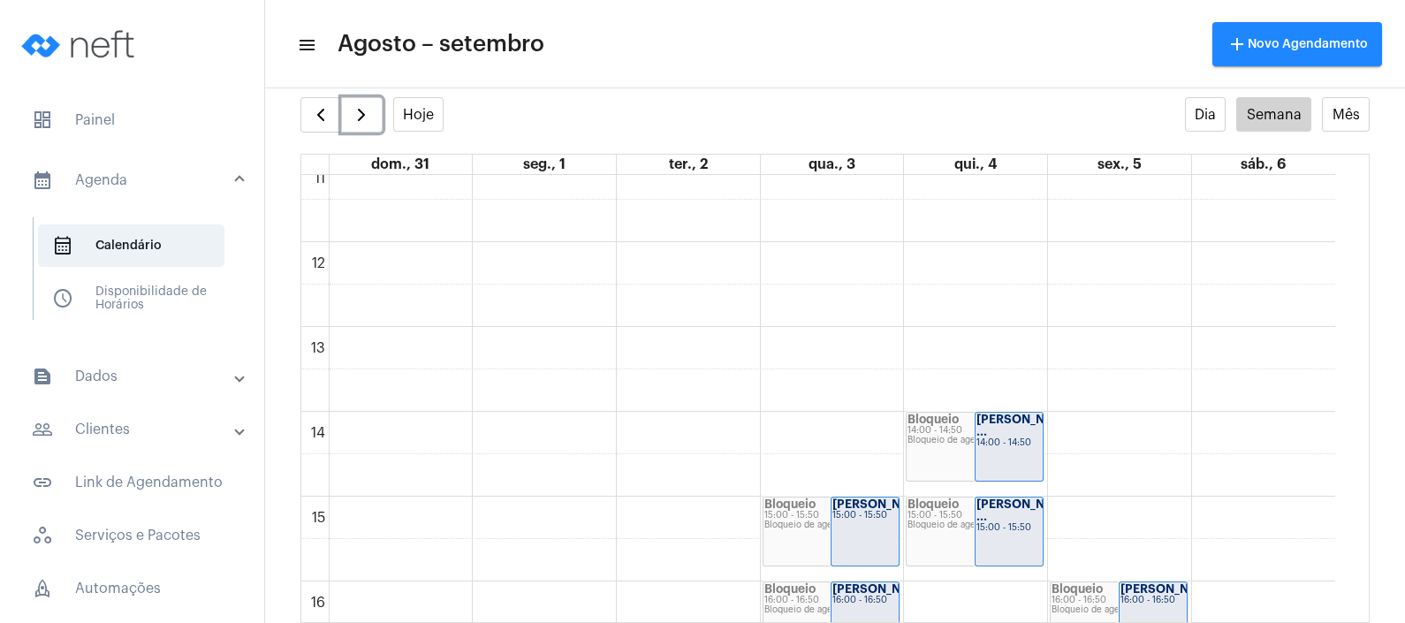
scroll to position [1061, 0]
